Goal: Task Accomplishment & Management: Complete application form

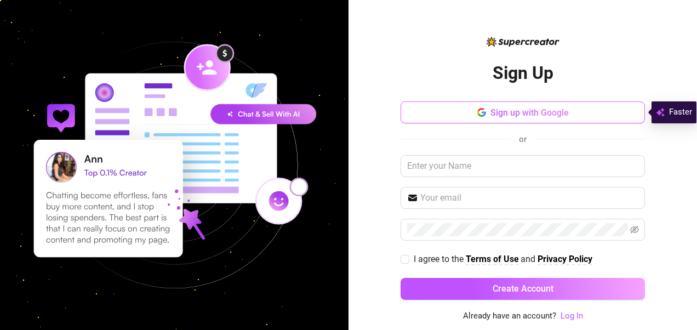
click at [546, 112] on span "Sign up with Google" at bounding box center [529, 112] width 78 height 10
click at [526, 111] on span "Sign up with Google" at bounding box center [529, 112] width 78 height 10
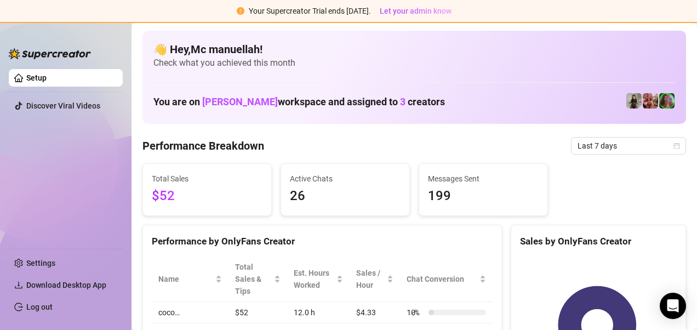
click at [26, 78] on link "Setup" at bounding box center [36, 77] width 20 height 9
